Goal: Information Seeking & Learning: Learn about a topic

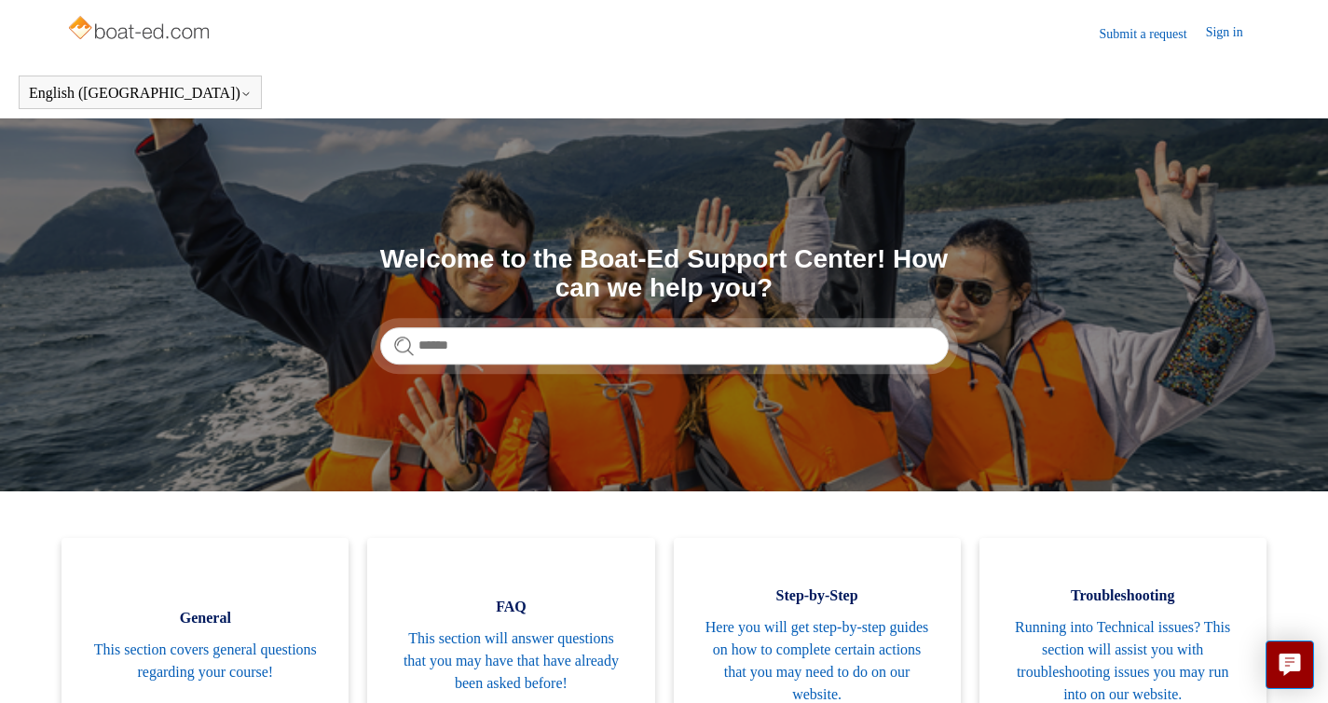
click at [708, 33] on header "Submit a request Sign in" at bounding box center [664, 33] width 1196 height 66
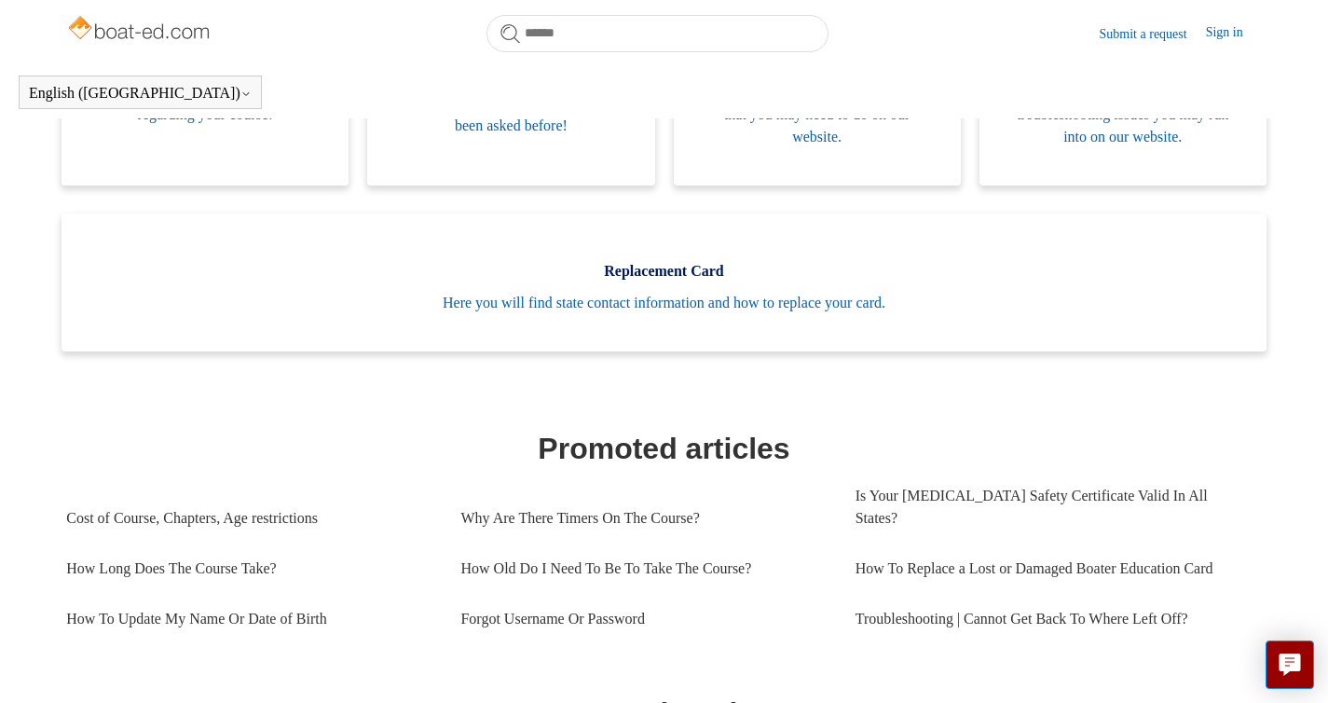
scroll to position [507, 0]
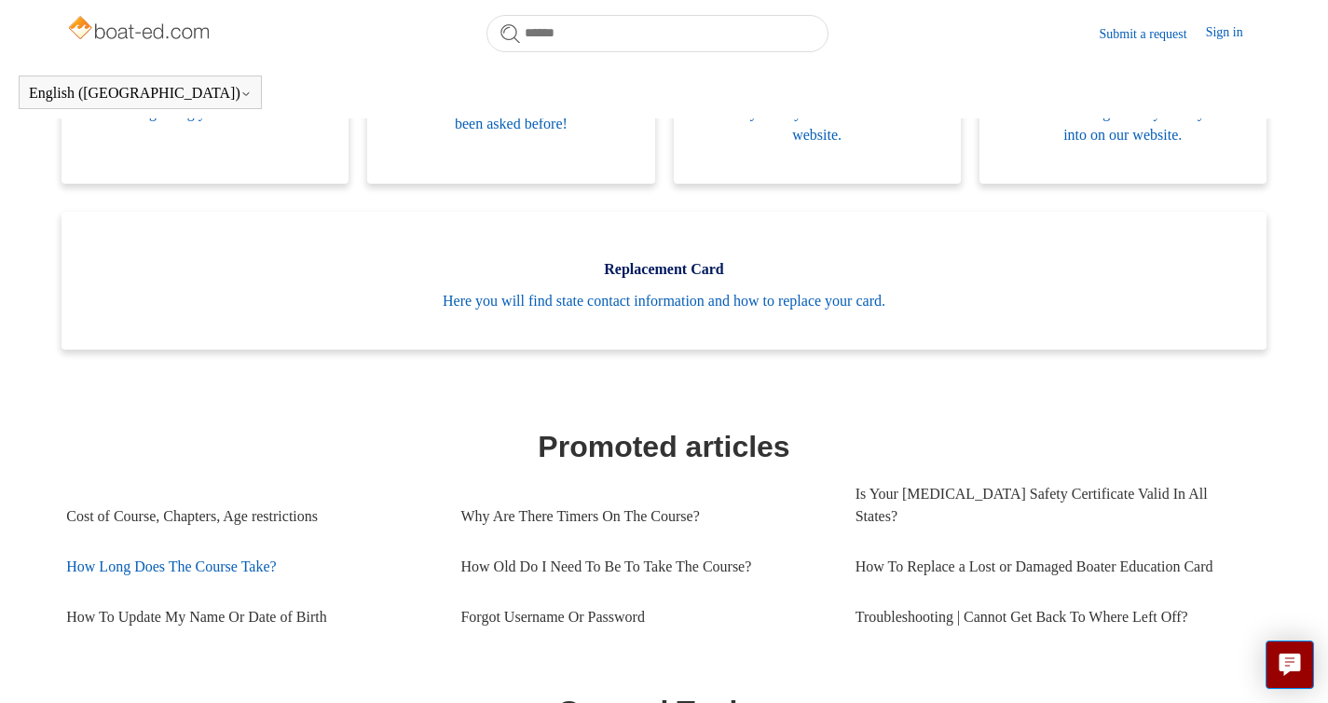
click at [202, 544] on link "How Long Does The Course Take?" at bounding box center [249, 566] width 366 height 50
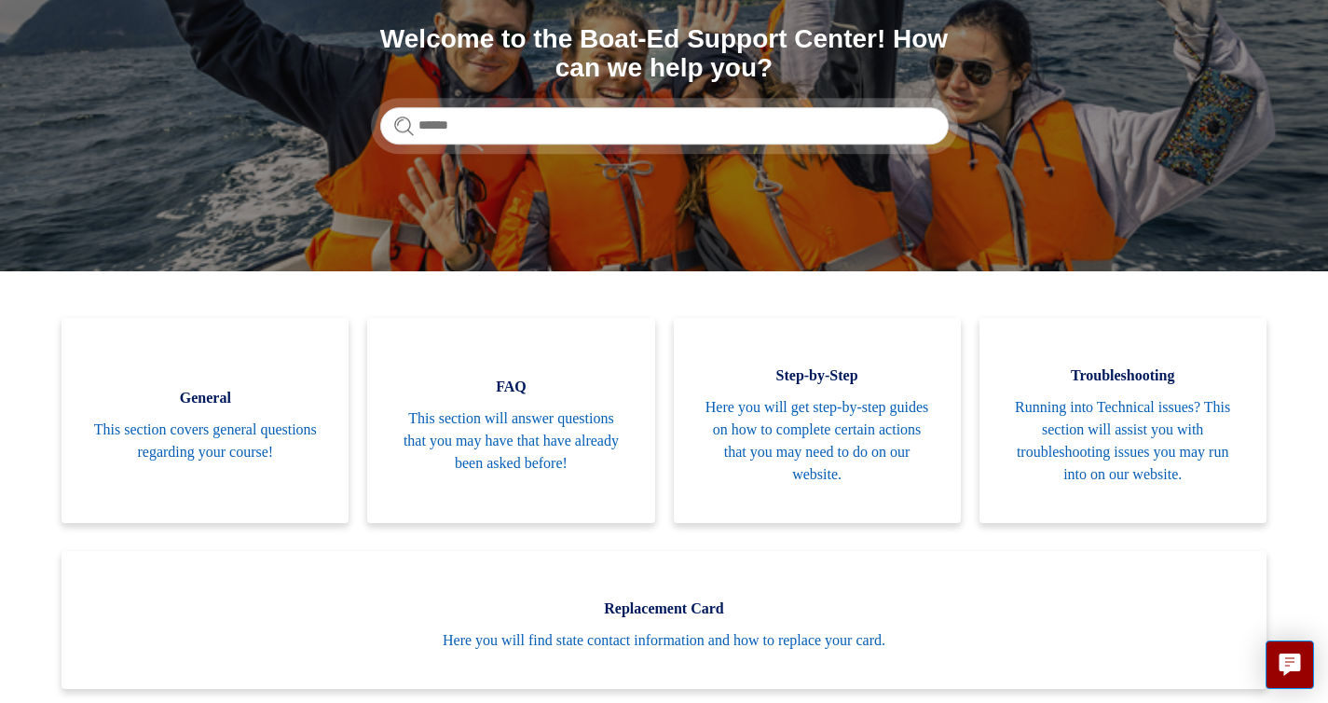
scroll to position [225, 0]
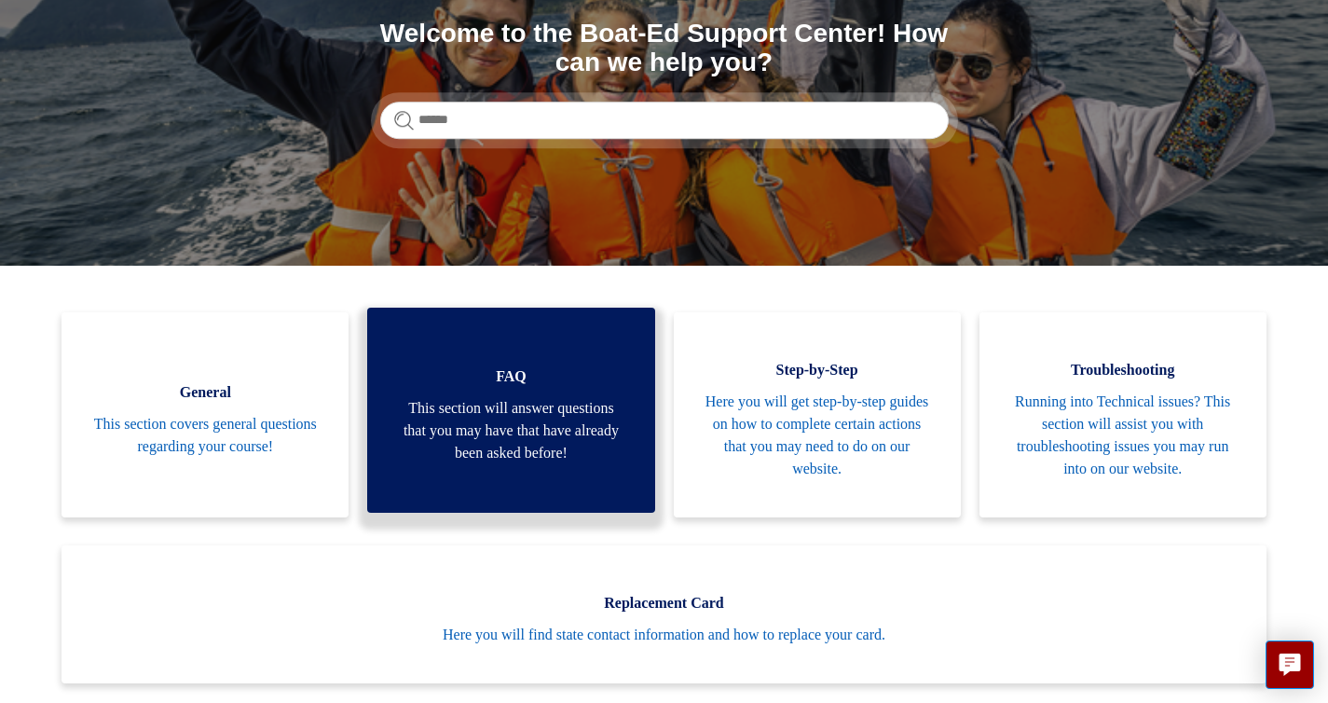
click at [496, 406] on span "This section will answer questions that you may have that have already been ask…" at bounding box center [510, 430] width 231 height 67
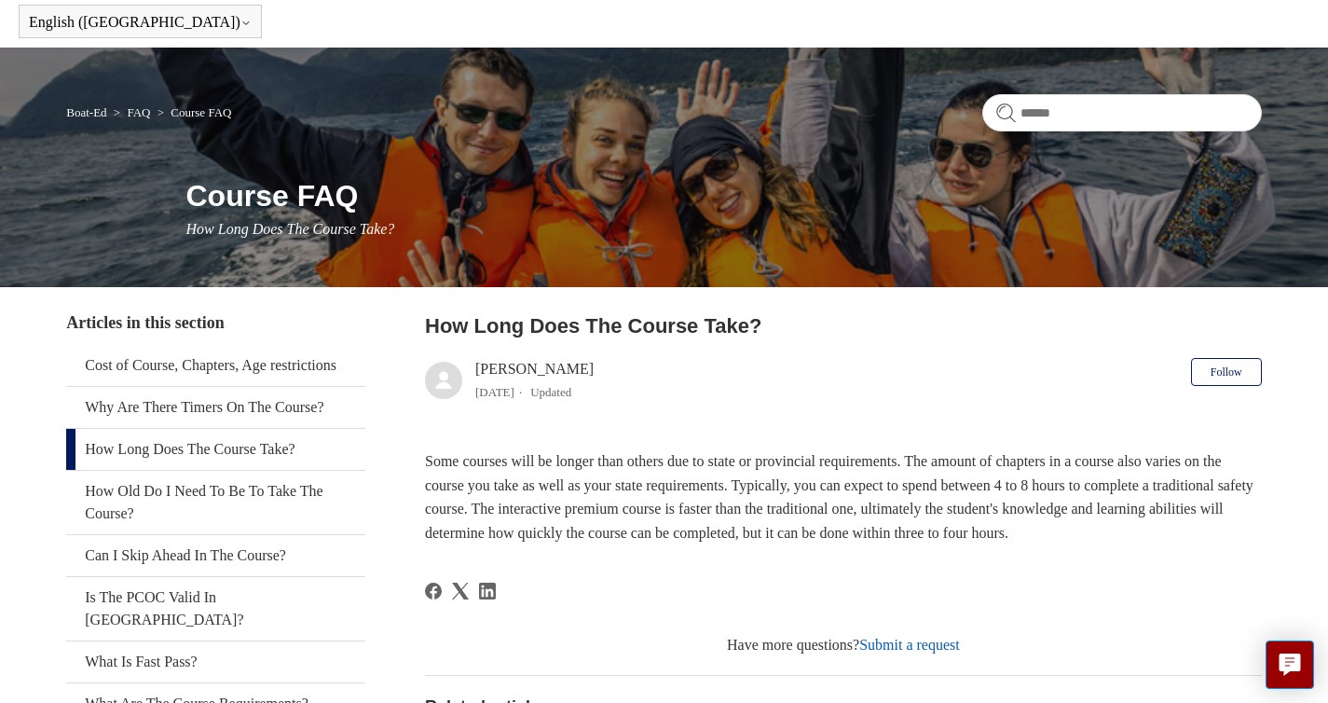
scroll to position [75, 0]
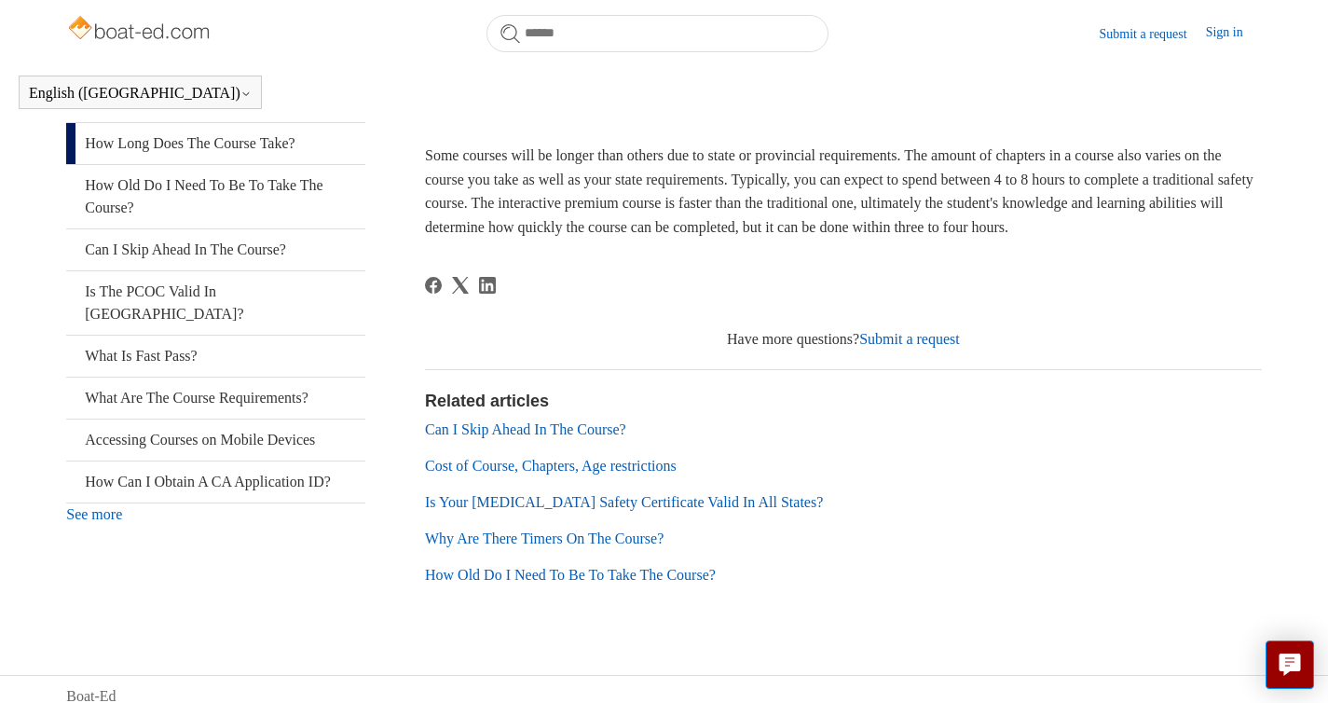
click at [1021, 414] on h2 "Related articles" at bounding box center [843, 401] width 837 height 25
click at [1000, 292] on article "How Long Does The Course Take? Salim 1 year ago Updated Follow Not yet followed…" at bounding box center [843, 312] width 837 height 614
click at [1168, 310] on div at bounding box center [843, 298] width 837 height 42
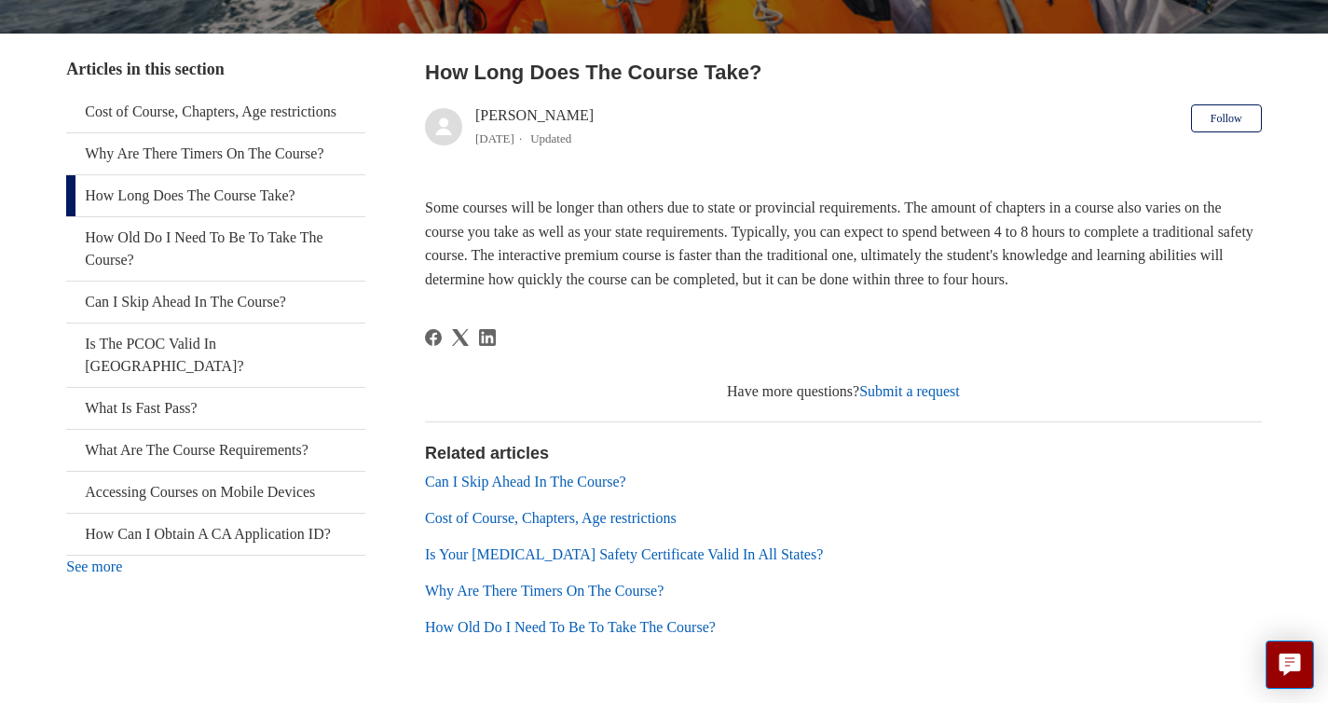
click at [517, 473] on link "Can I Skip Ahead In The Course?" at bounding box center [525, 481] width 201 height 16
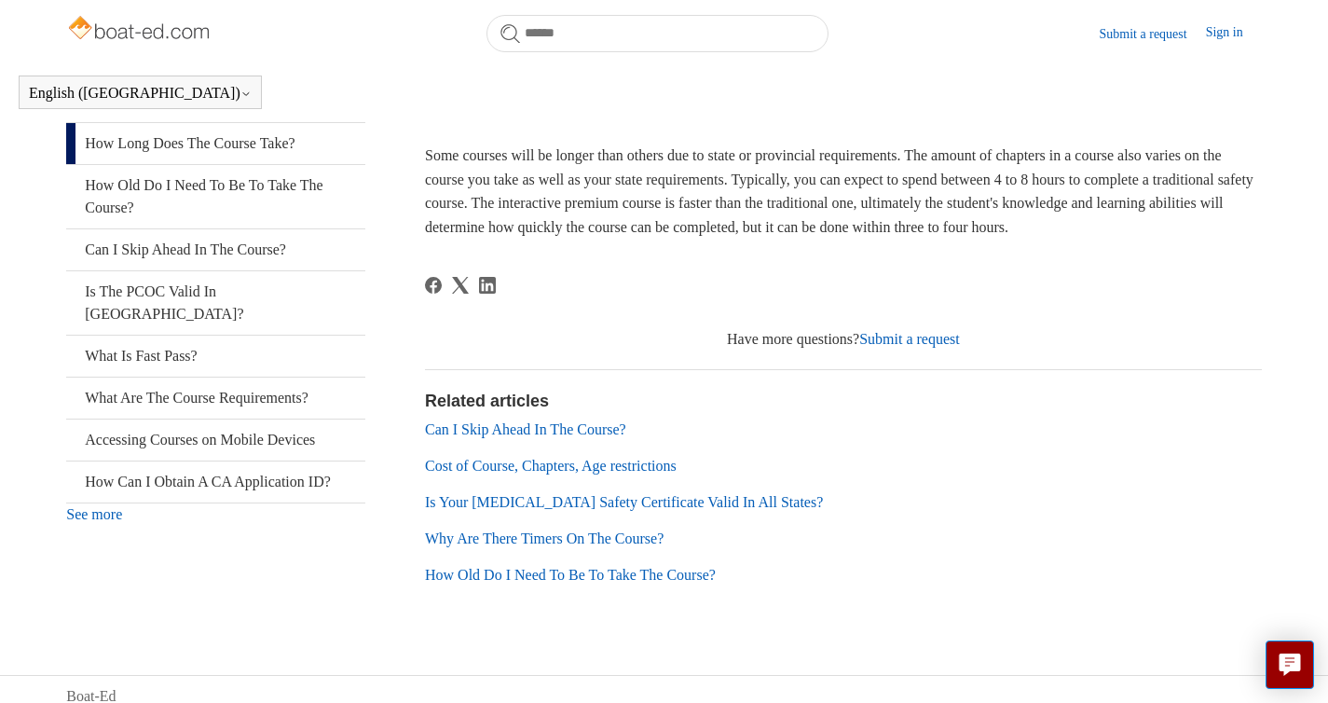
scroll to position [376, 0]
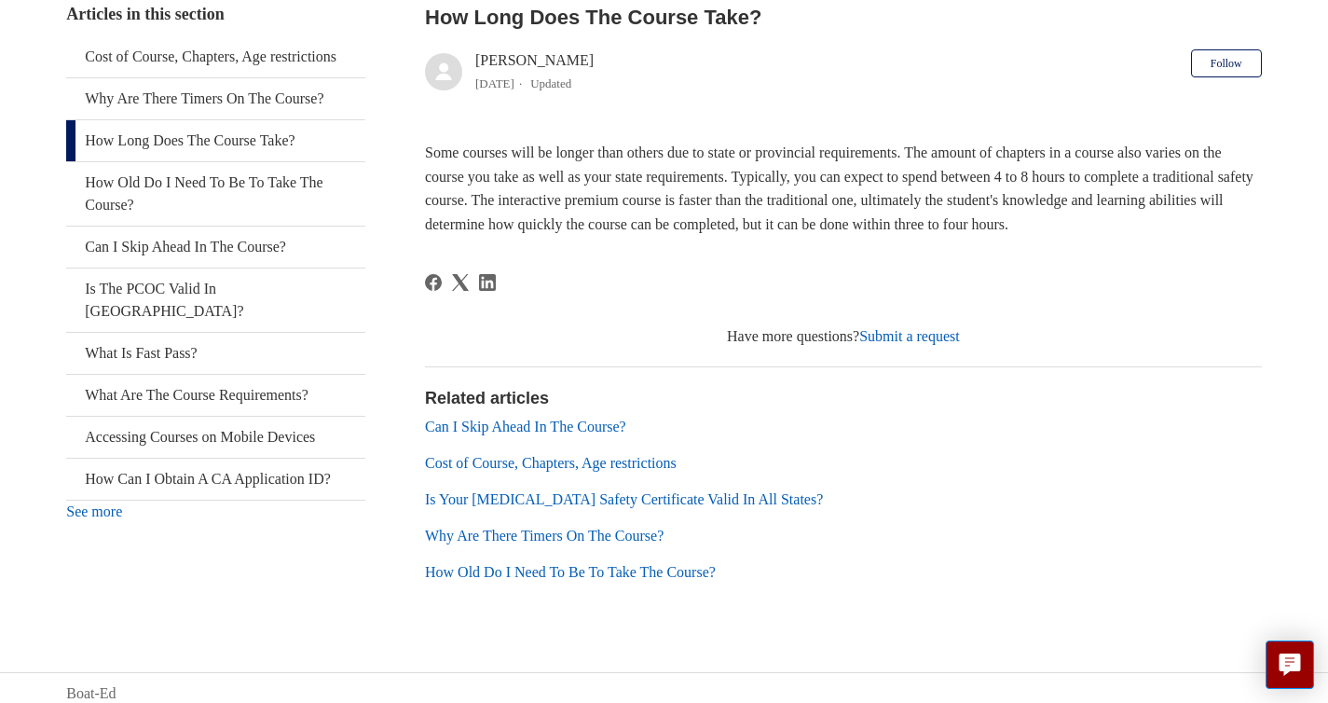
click at [527, 457] on link "Cost of Course, Chapters, Age restrictions" at bounding box center [551, 463] width 252 height 16
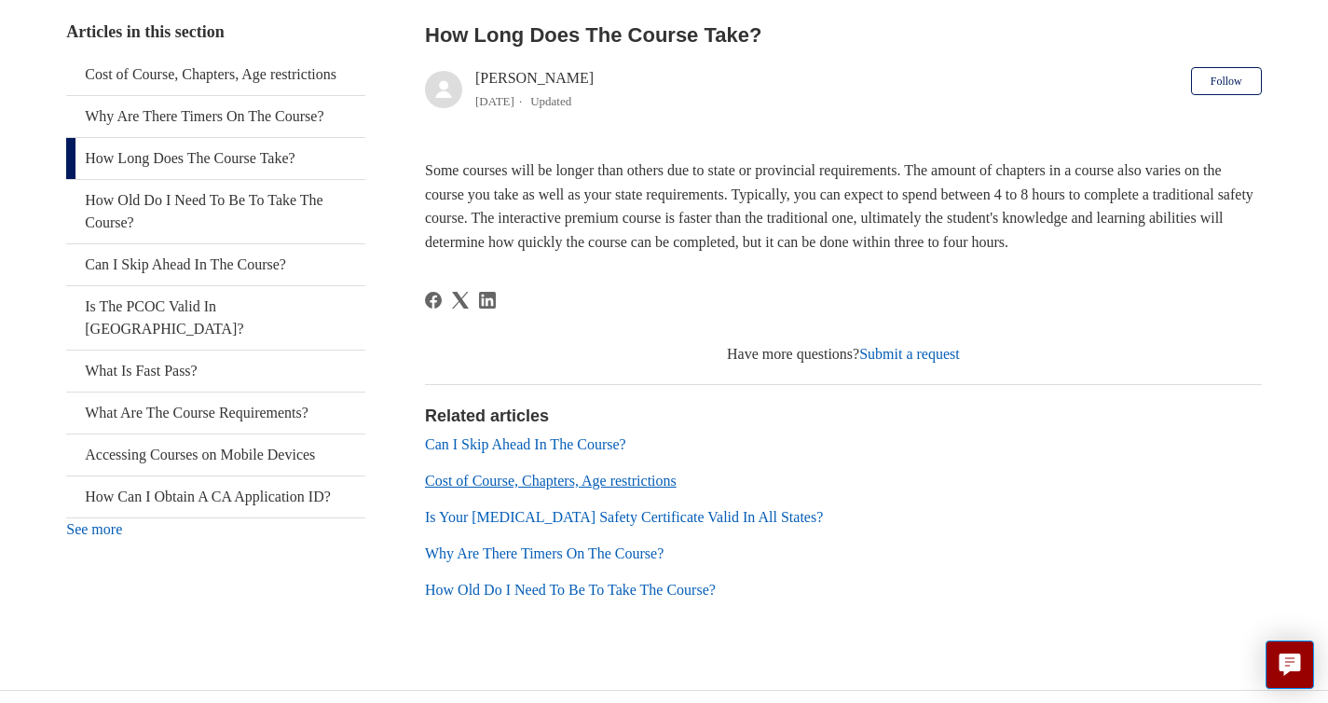
scroll to position [414, 0]
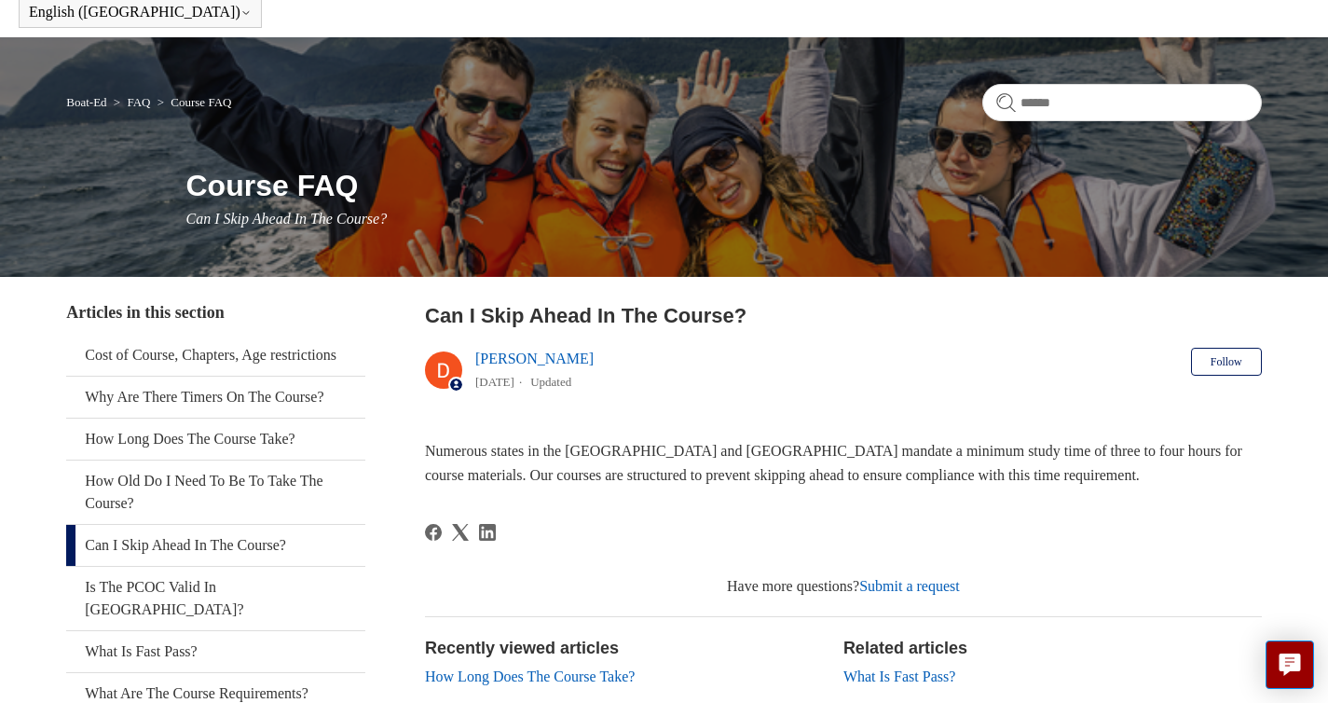
scroll to position [44, 0]
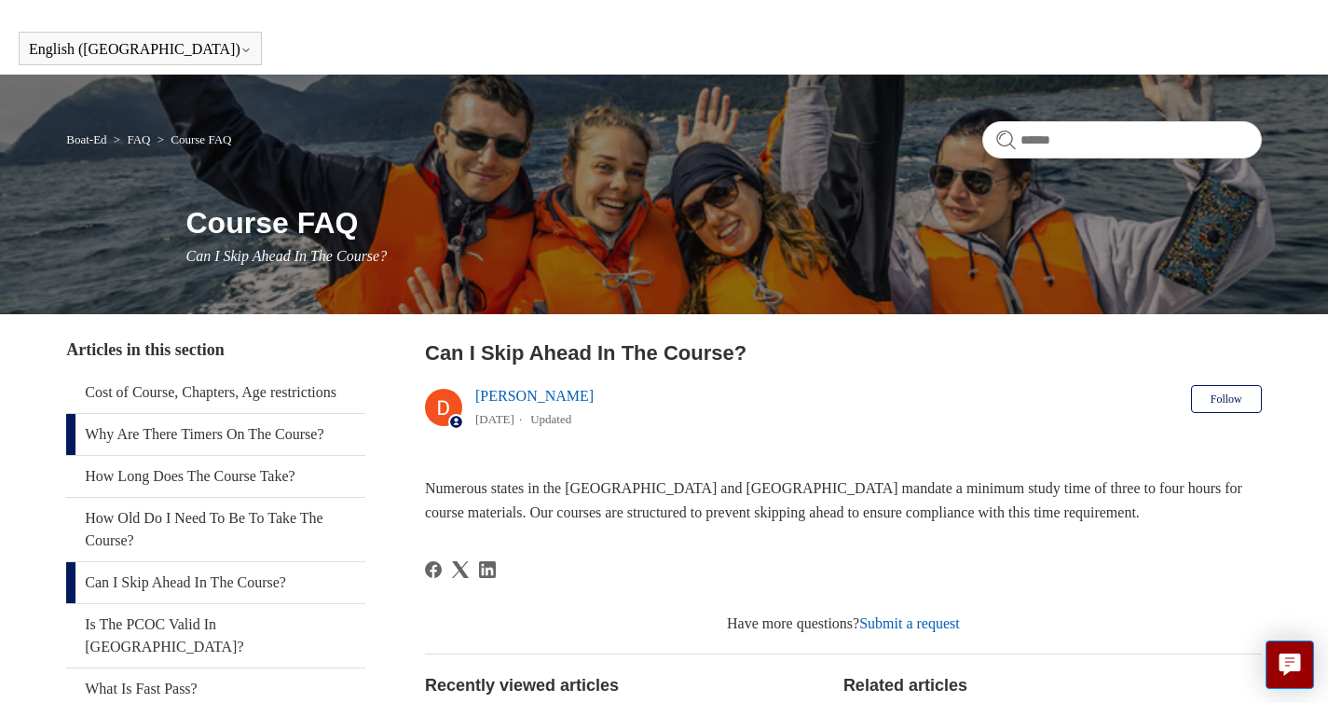
click at [162, 455] on link "Why Are There Timers On The Course?" at bounding box center [215, 434] width 299 height 41
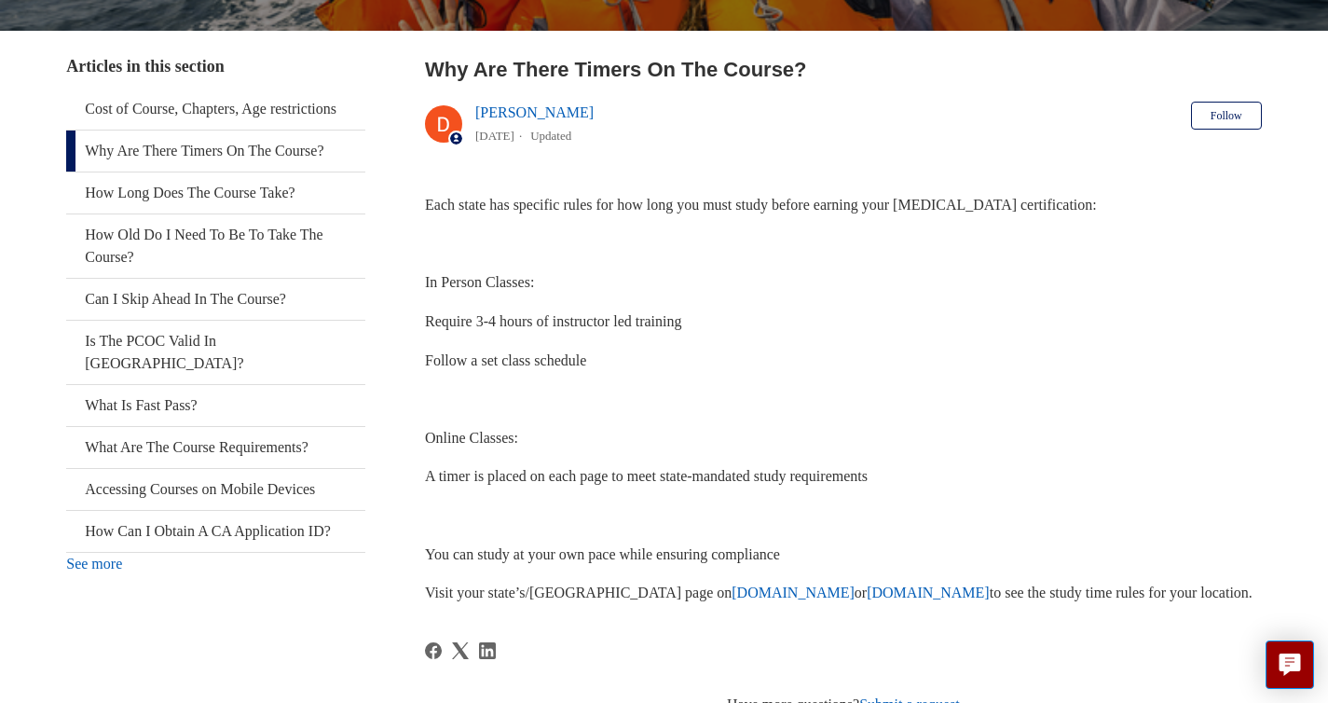
scroll to position [335, 0]
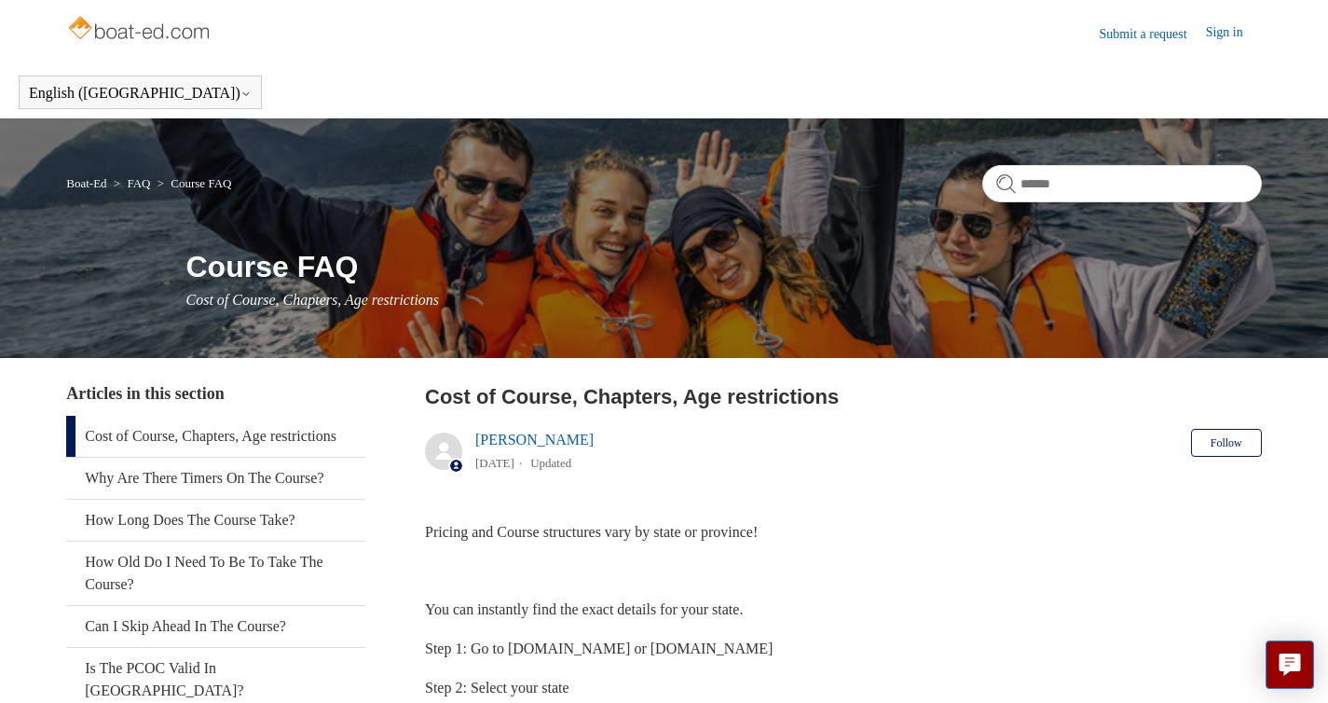
click at [851, 531] on p "Pricing and Course structures vary by state or province!" at bounding box center [843, 532] width 837 height 24
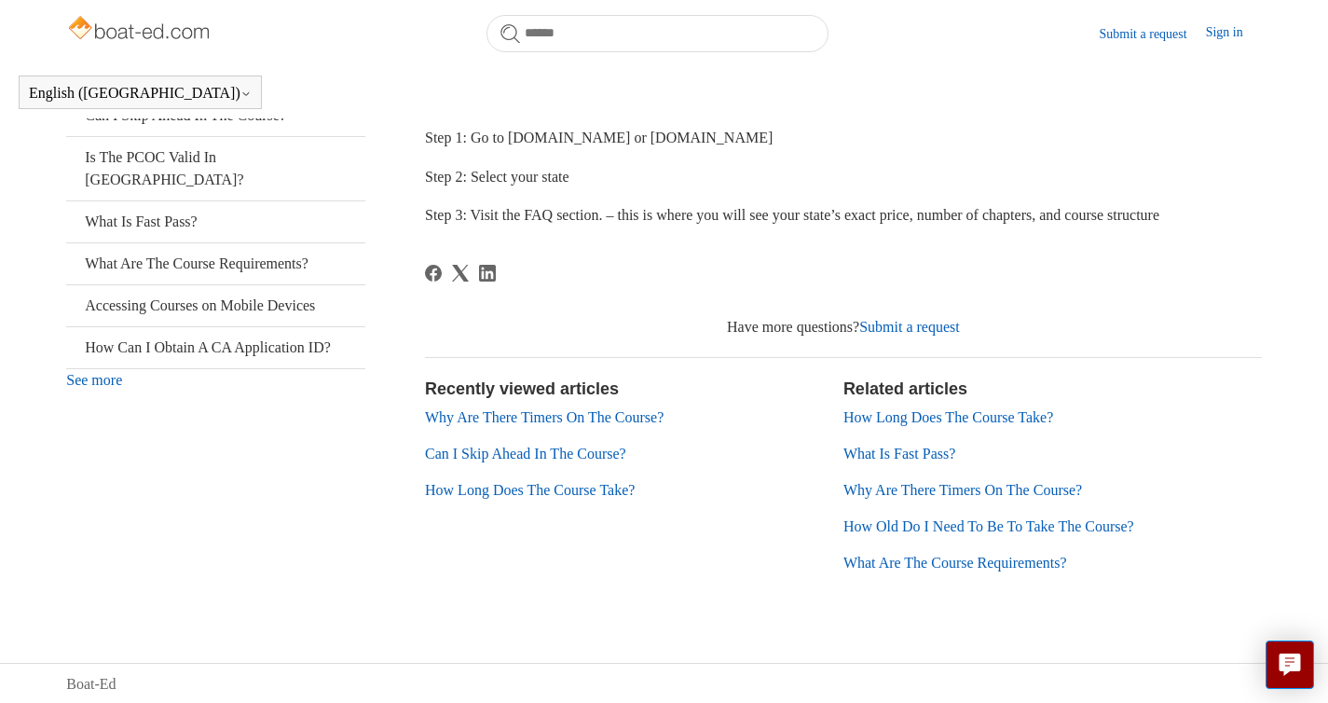
scroll to position [460, 0]
click at [848, 528] on link "How Old Do I Need To Be To Take The Course?" at bounding box center [988, 524] width 291 height 16
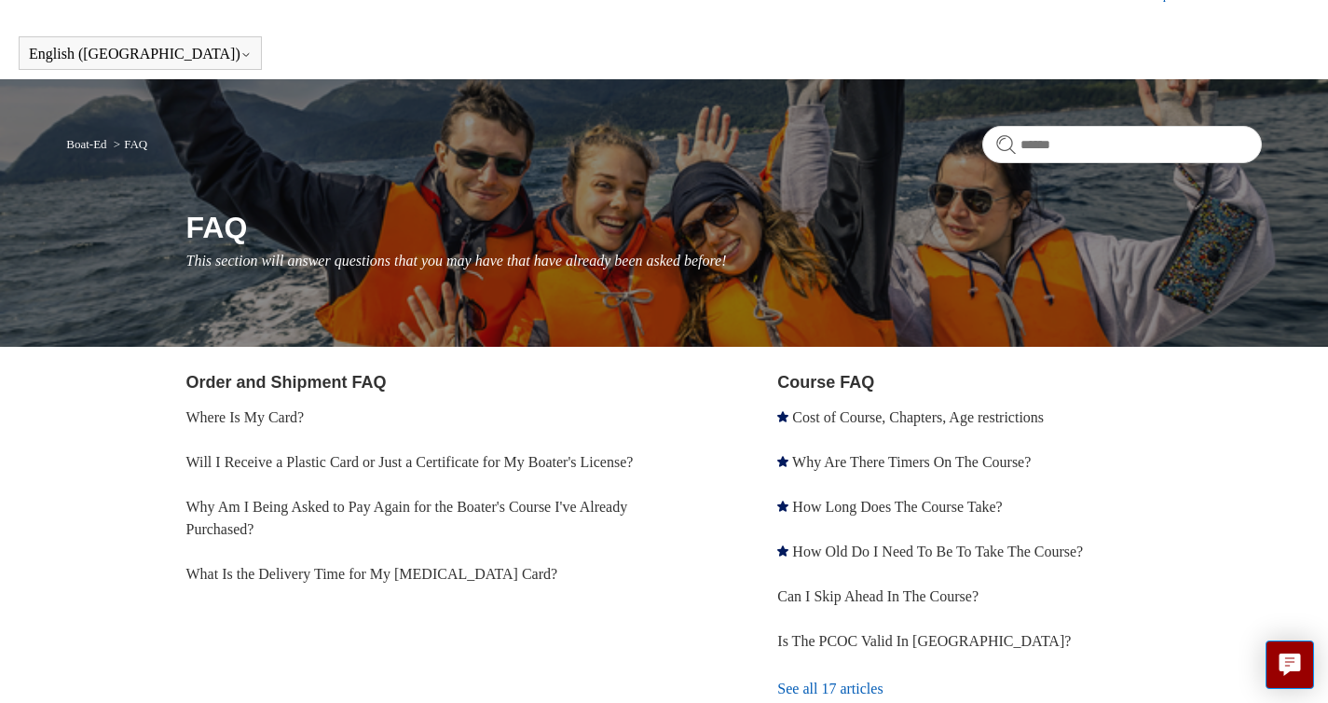
scroll to position [71, 0]
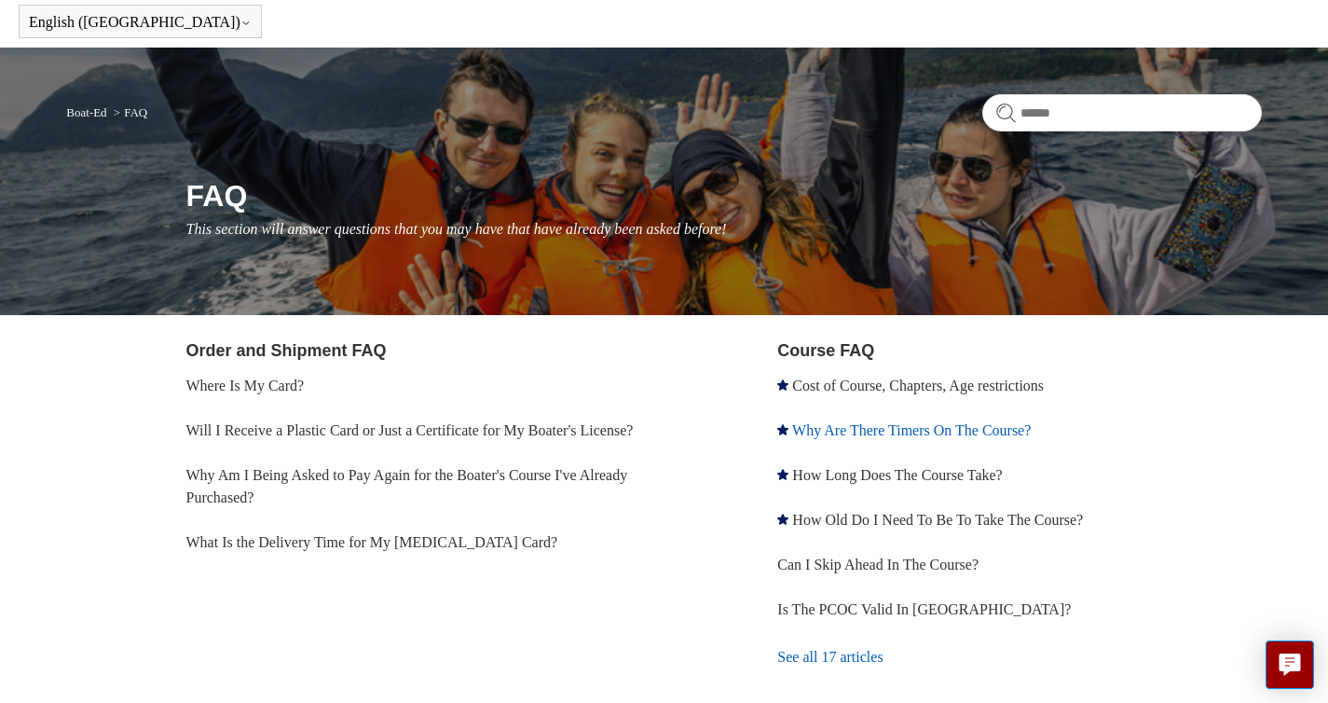
click at [842, 432] on link "Why Are There Timers On The Course?" at bounding box center [911, 430] width 239 height 16
